Goal: Find specific page/section: Find specific page/section

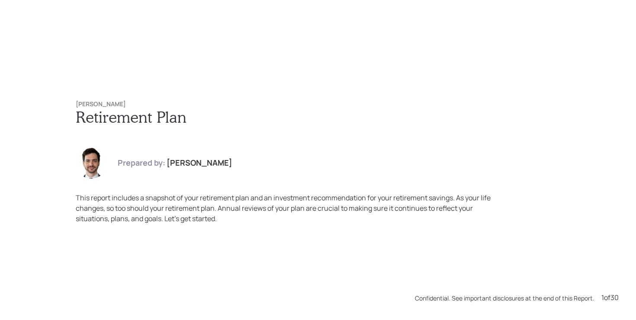
click at [260, 100] on div "[PERSON_NAME] Retirement Plan Prepared by: [PERSON_NAME] This report includes a…" at bounding box center [318, 162] width 520 height 158
